Goal: Check status: Check status

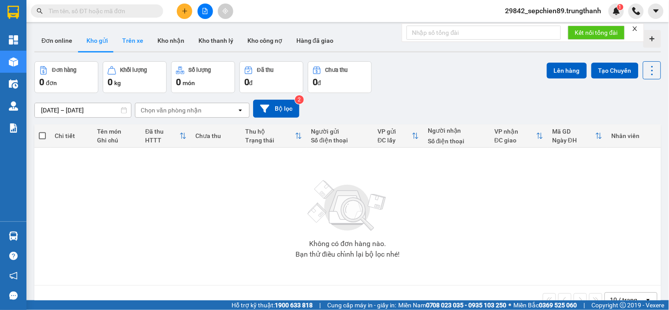
click at [127, 41] on button "Trên xe" at bounding box center [132, 40] width 35 height 21
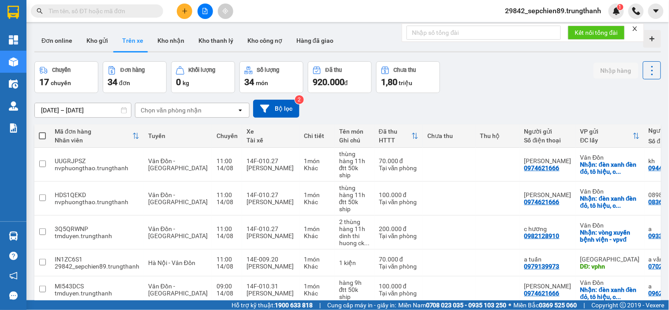
click at [82, 107] on input "[DATE] – [DATE]" at bounding box center [83, 110] width 96 height 14
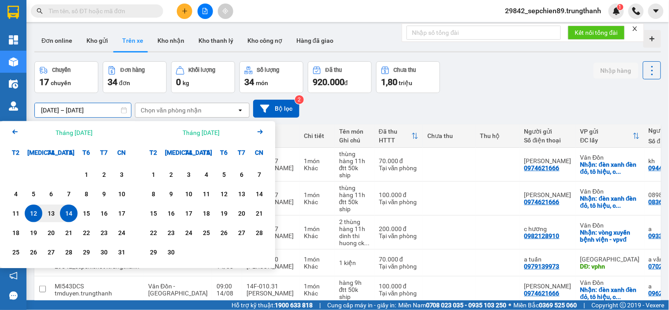
click at [67, 213] on div "14" at bounding box center [69, 213] width 12 height 11
type input "[DATE] – [DATE]"
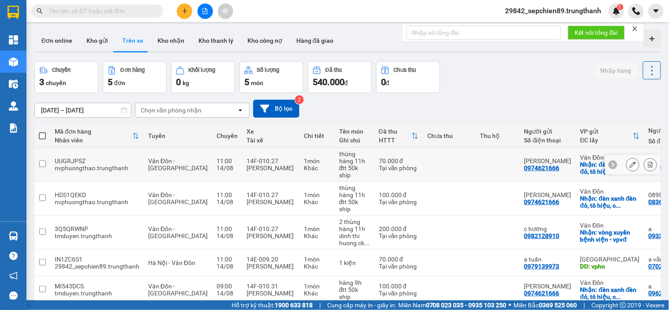
click at [648, 166] on icon at bounding box center [650, 164] width 5 height 6
